Goal: Information Seeking & Learning: Check status

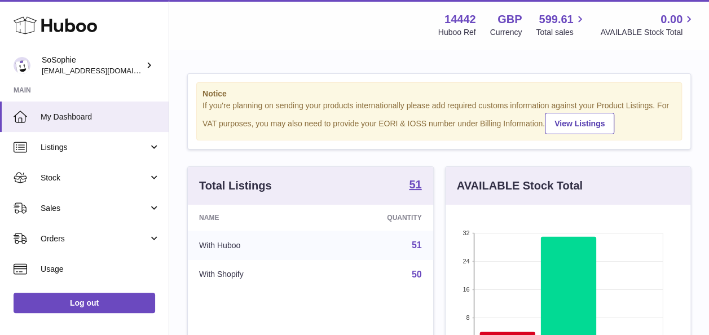
scroll to position [176, 245]
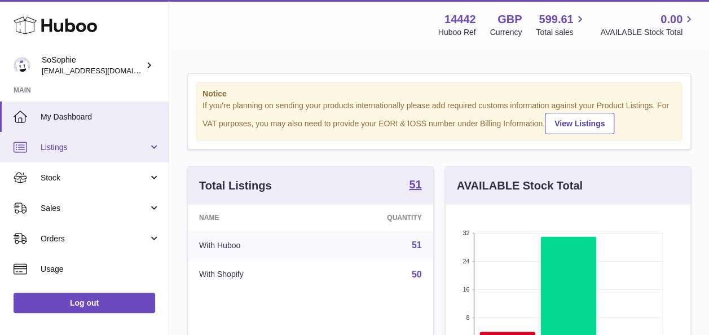
click at [127, 142] on span "Listings" at bounding box center [95, 147] width 108 height 11
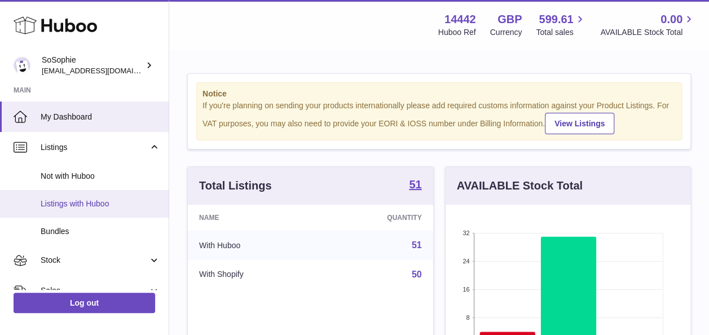
click at [105, 210] on link "Listings with Huboo" at bounding box center [84, 204] width 169 height 28
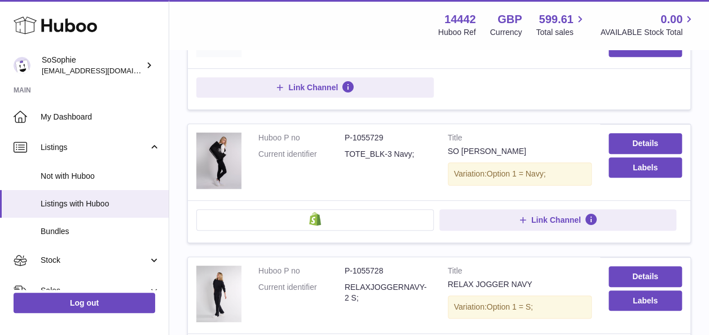
scroll to position [220, 0]
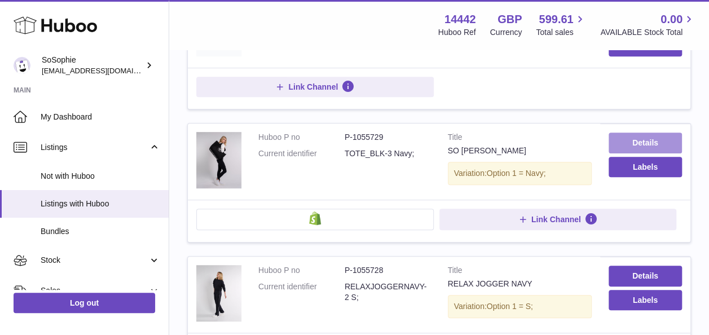
click at [652, 138] on link "Details" at bounding box center [644, 142] width 73 height 20
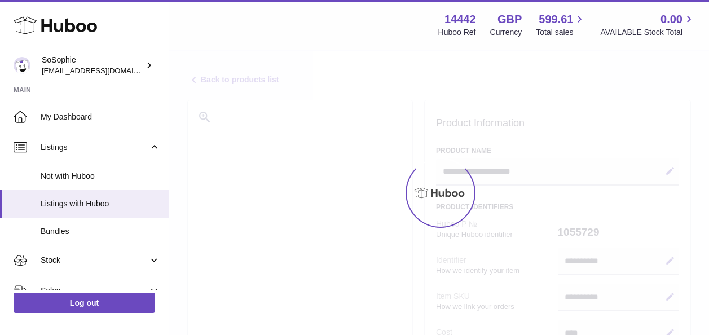
select select
select select "***"
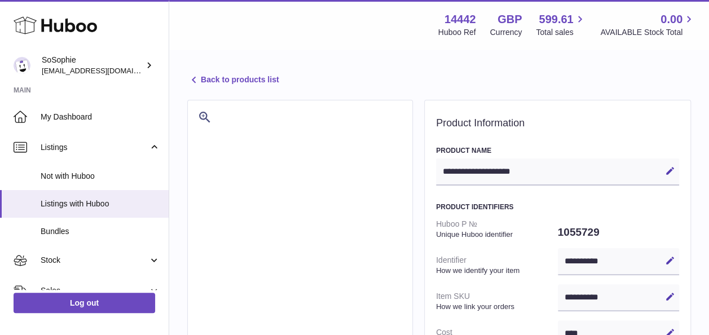
click at [238, 81] on link "Back to products list" at bounding box center [232, 80] width 91 height 14
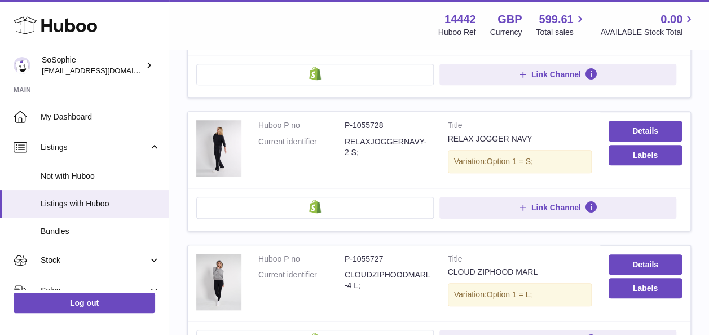
scroll to position [414, 0]
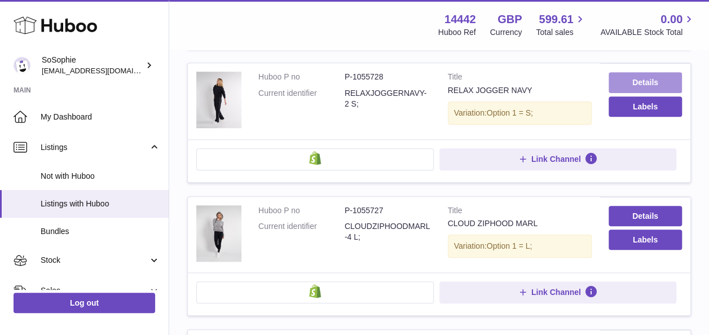
click at [640, 82] on link "Details" at bounding box center [644, 82] width 73 height 20
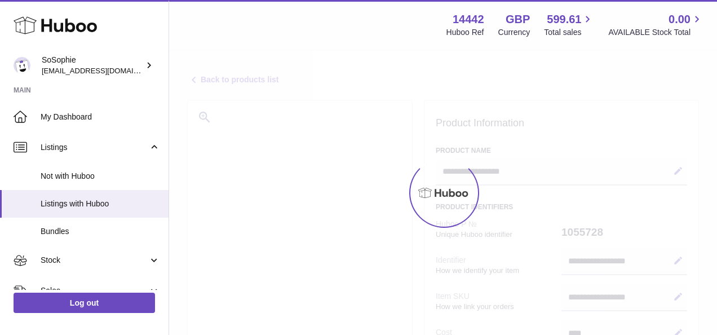
select select
select select "***"
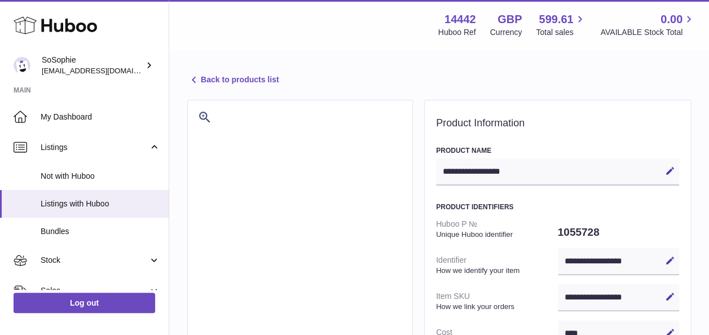
click at [236, 77] on link "Back to products list" at bounding box center [232, 80] width 91 height 14
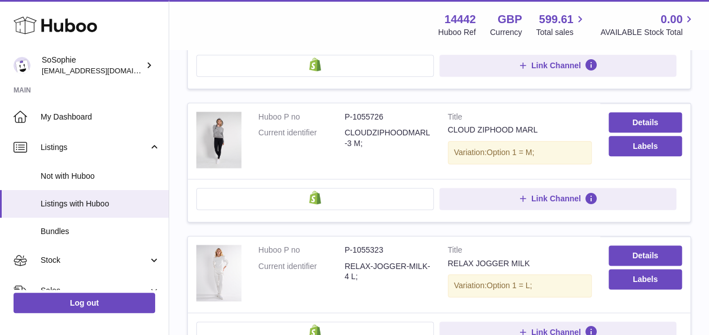
scroll to position [567, 0]
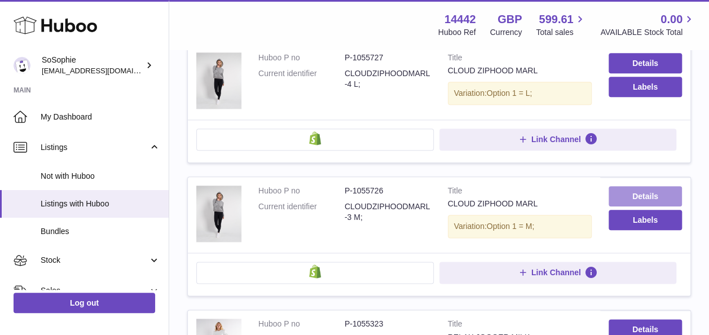
click at [627, 188] on link "Details" at bounding box center [644, 196] width 73 height 20
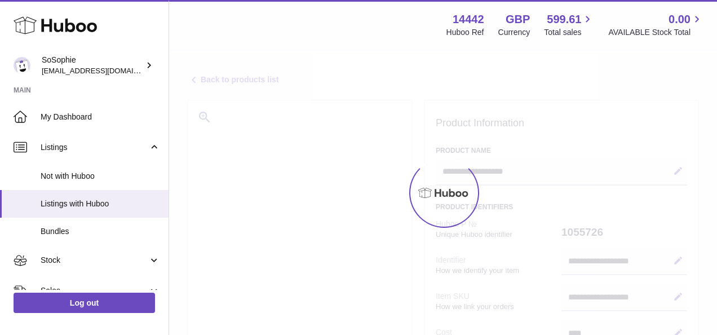
select select
select select "***"
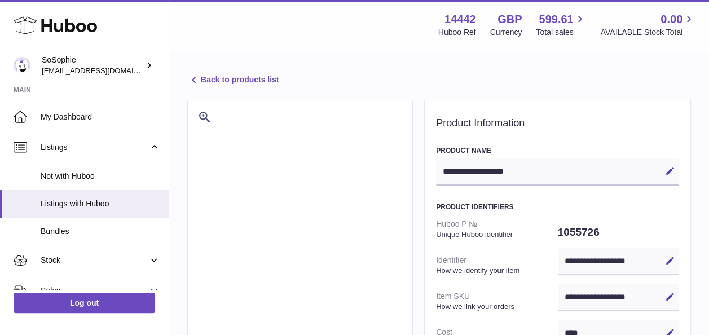
click at [245, 80] on link "Back to products list" at bounding box center [232, 80] width 91 height 14
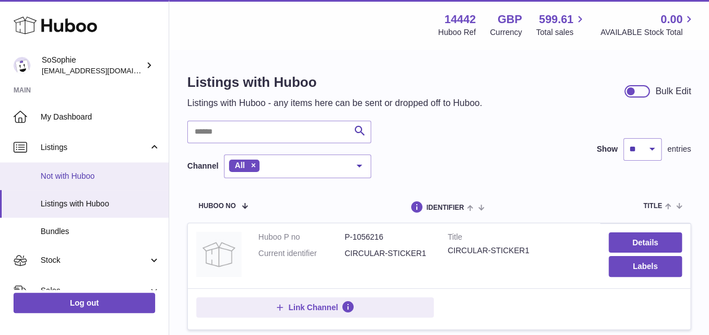
click at [105, 174] on span "Not with Huboo" at bounding box center [101, 176] width 120 height 11
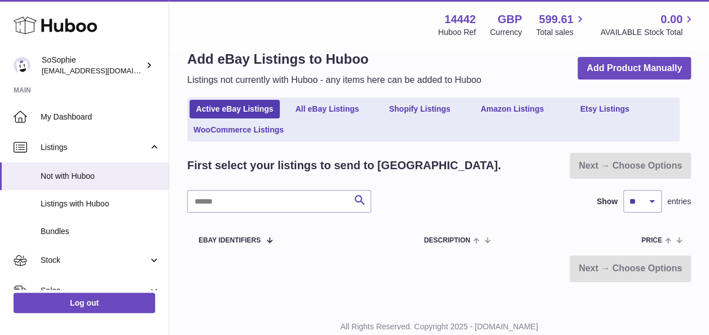
scroll to position [24, 0]
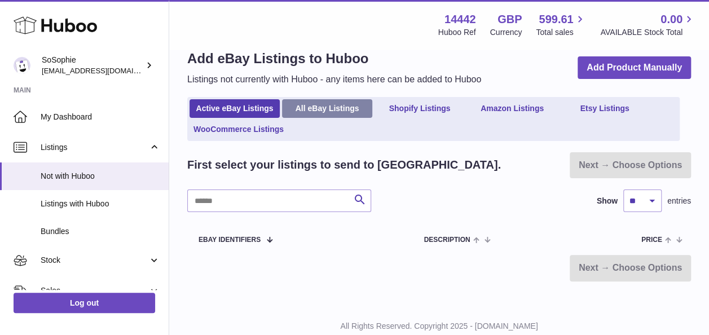
click at [318, 101] on link "All eBay Listings" at bounding box center [327, 108] width 90 height 19
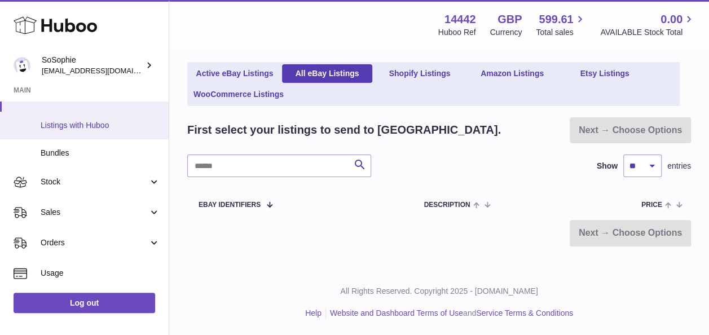
scroll to position [79, 0]
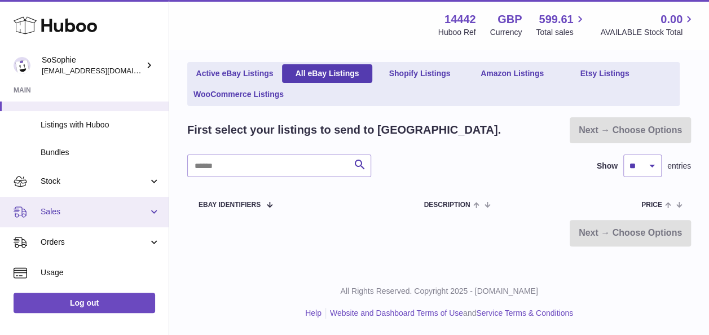
click at [100, 211] on span "Sales" at bounding box center [95, 211] width 108 height 11
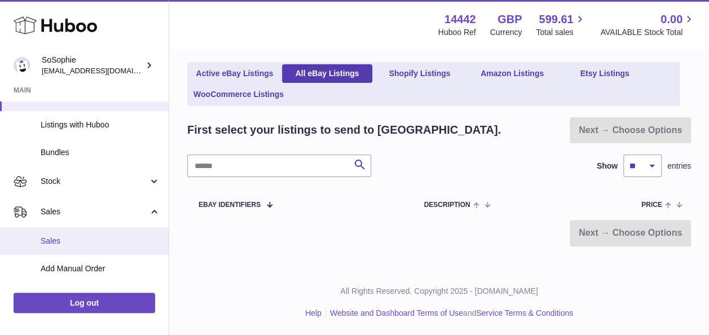
click at [105, 233] on link "Sales" at bounding box center [84, 241] width 169 height 28
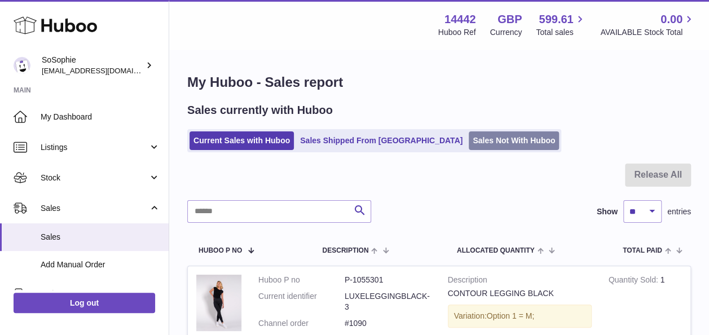
click at [468, 144] on link "Sales Not With Huboo" at bounding box center [513, 140] width 90 height 19
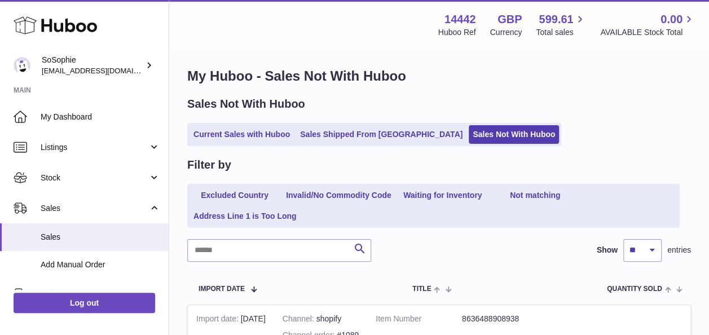
scroll to position [6, 0]
click at [244, 192] on link "Excluded Country" at bounding box center [234, 196] width 90 height 19
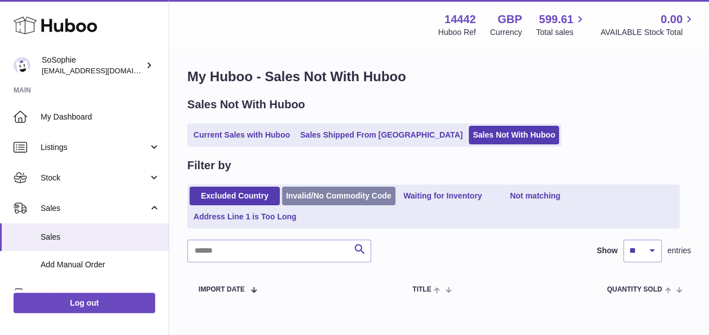
click at [338, 195] on link "Invalid/No Commodity Code" at bounding box center [338, 196] width 113 height 19
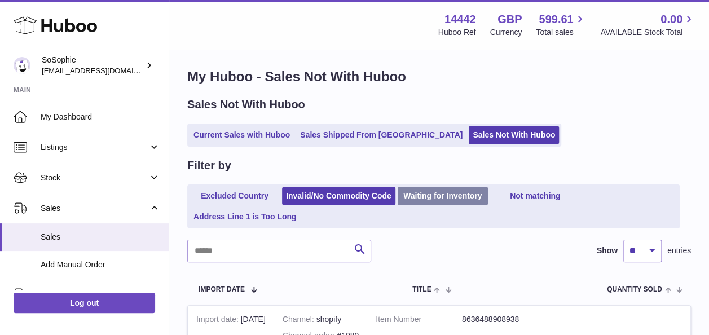
click at [431, 200] on link "Waiting for Inventory" at bounding box center [442, 196] width 90 height 19
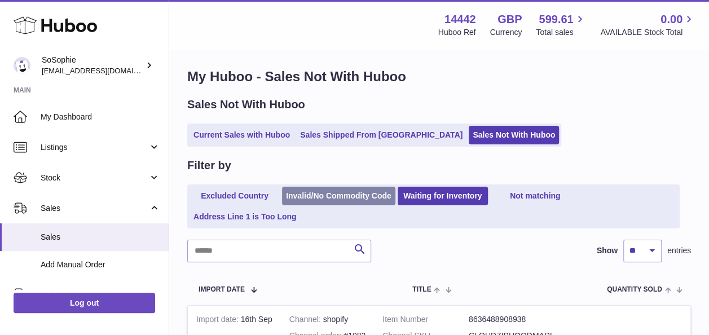
click at [334, 202] on link "Invalid/No Commodity Code" at bounding box center [338, 196] width 113 height 19
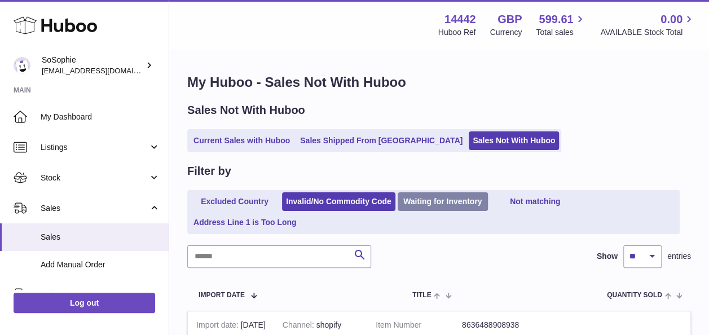
click at [469, 202] on link "Waiting for Inventory" at bounding box center [442, 201] width 90 height 19
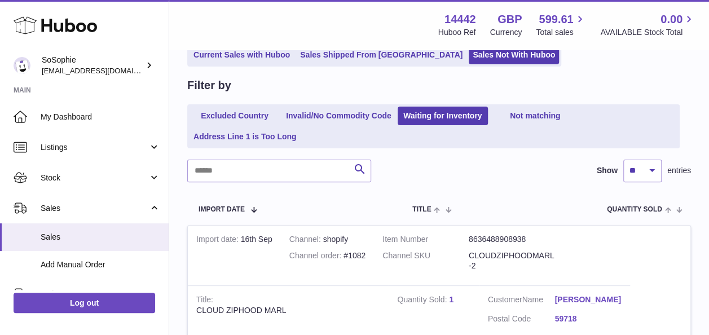
scroll to position [78, 0]
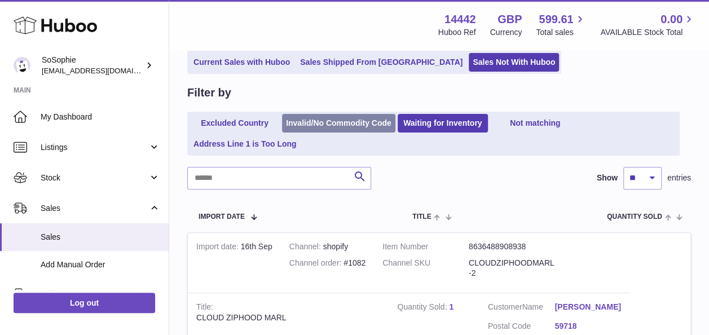
click at [342, 118] on link "Invalid/No Commodity Code" at bounding box center [338, 123] width 113 height 19
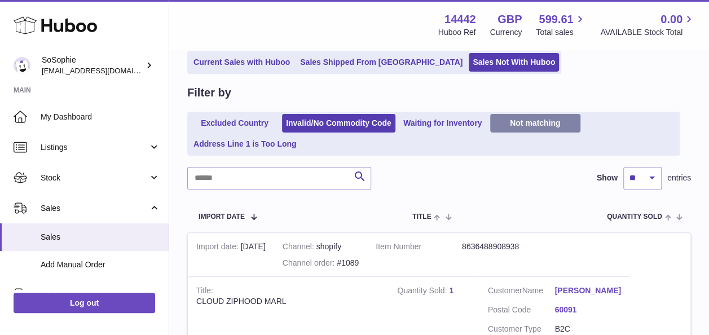
click at [554, 118] on link "Not matching" at bounding box center [535, 123] width 90 height 19
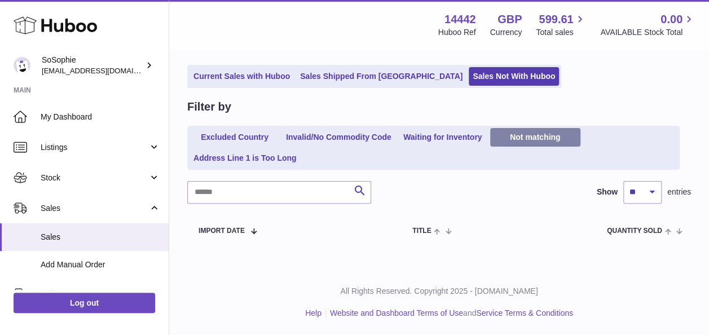
scroll to position [64, 0]
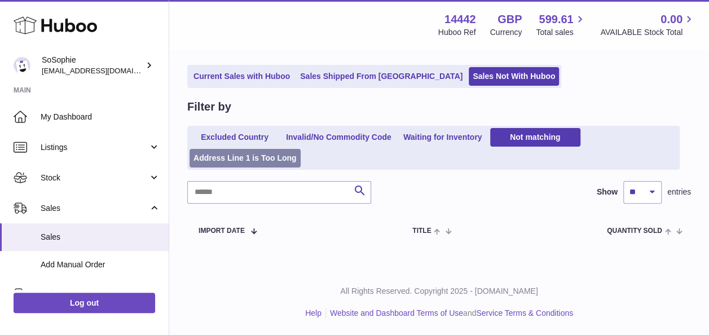
click at [255, 151] on link "Address Line 1 is Too Long" at bounding box center [244, 158] width 111 height 19
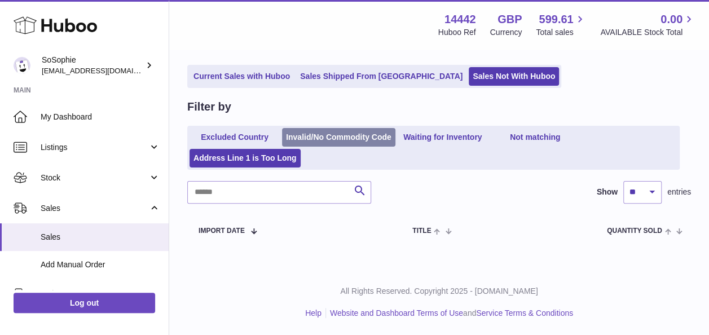
click at [330, 131] on link "Invalid/No Commodity Code" at bounding box center [338, 137] width 113 height 19
